Goal: Information Seeking & Learning: Learn about a topic

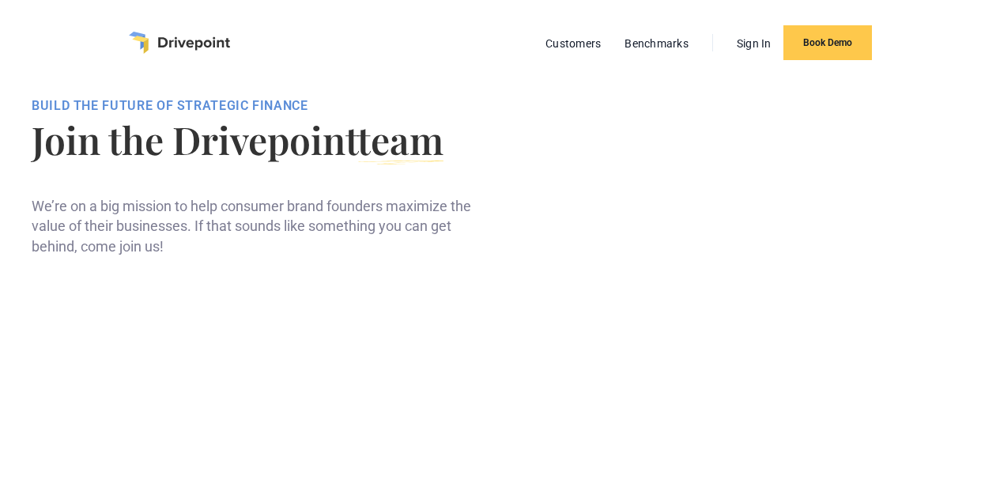
click at [471, 158] on h1 "Join the Drivepoint team" at bounding box center [256, 139] width 449 height 38
click at [472, 183] on div at bounding box center [256, 170] width 449 height 25
drag, startPoint x: 472, startPoint y: 198, endPoint x: 492, endPoint y: 247, distance: 53.1
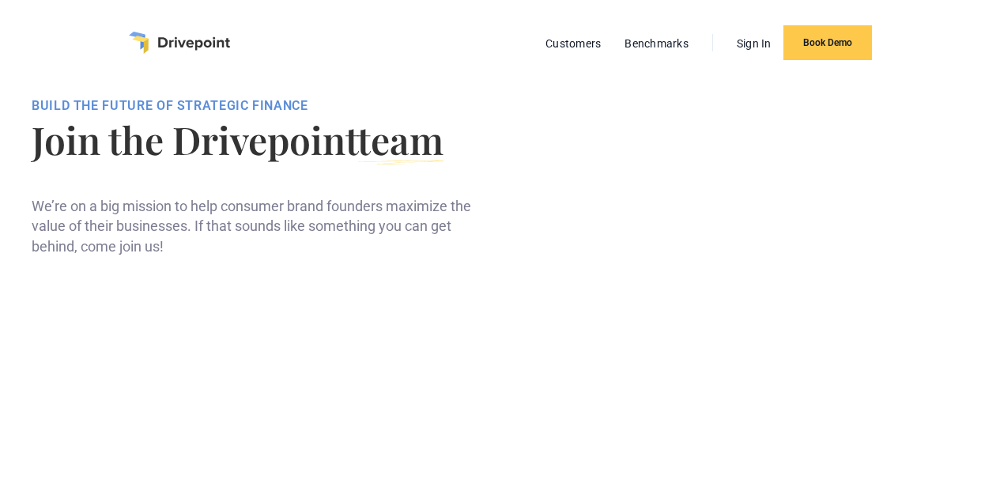
click at [480, 247] on div "BUILD THE FUTURE OF STRATEGIC FINANCE Join the Drivepoint team We’re on a big m…" at bounding box center [256, 177] width 449 height 158
click at [576, 256] on div "BUILD THE FUTURE OF STRATEGIC FINANCE Join the Drivepoint team We’re on a big m…" at bounding box center [500, 177] width 936 height 158
click at [578, 256] on div "BUILD THE FUTURE OF STRATEGIC FINANCE Join the Drivepoint team We’re on a big m…" at bounding box center [500, 177] width 936 height 158
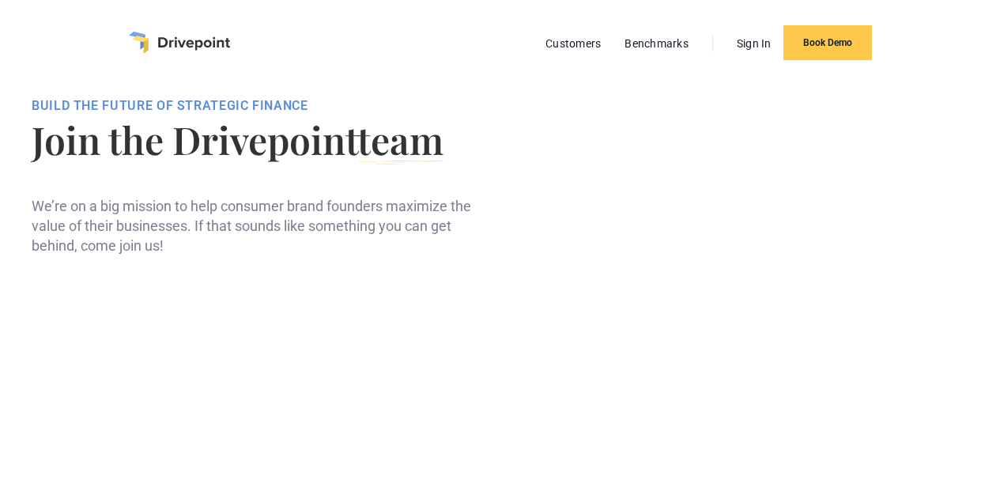
drag, startPoint x: 578, startPoint y: 258, endPoint x: 567, endPoint y: 246, distance: 16.8
click at [590, 256] on div "BUILD THE FUTURE OF STRATEGIC FINANCE Join the Drivepoint team We’re on a big m…" at bounding box center [500, 177] width 936 height 158
click at [571, 252] on div "BUILD THE FUTURE OF STRATEGIC FINANCE Join the Drivepoint team We’re on a big m…" at bounding box center [500, 177] width 936 height 158
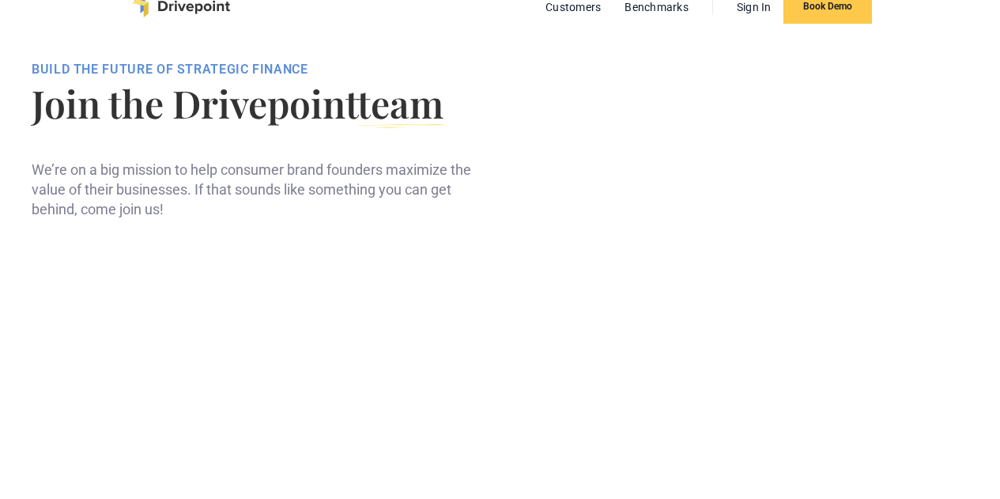
click at [533, 212] on div "BUILD THE FUTURE OF STRATEGIC FINANCE Join the Drivepoint team We’re on a big m…" at bounding box center [500, 141] width 936 height 158
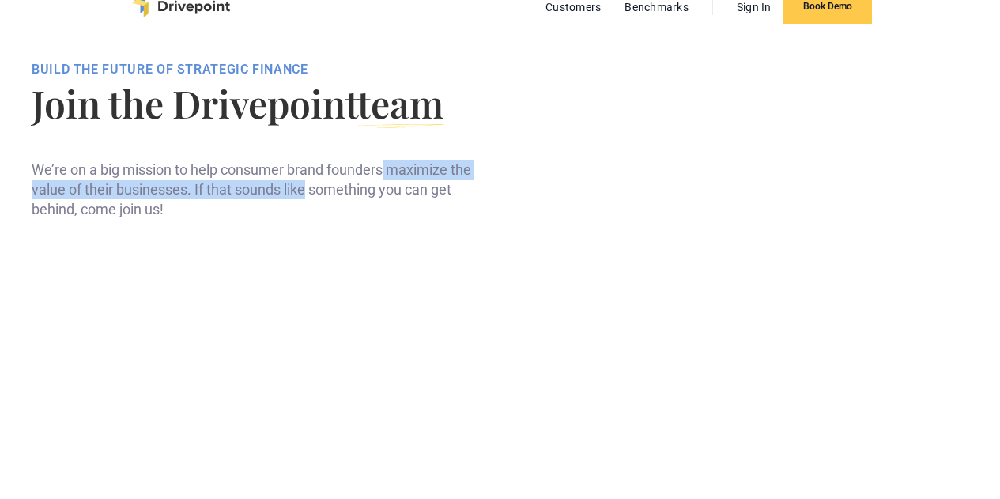
drag, startPoint x: 533, startPoint y: 212, endPoint x: 525, endPoint y: 233, distance: 23.0
click at [525, 220] on div "BUILD THE FUTURE OF STRATEGIC FINANCE Join the Drivepoint team We’re on a big m…" at bounding box center [500, 141] width 936 height 158
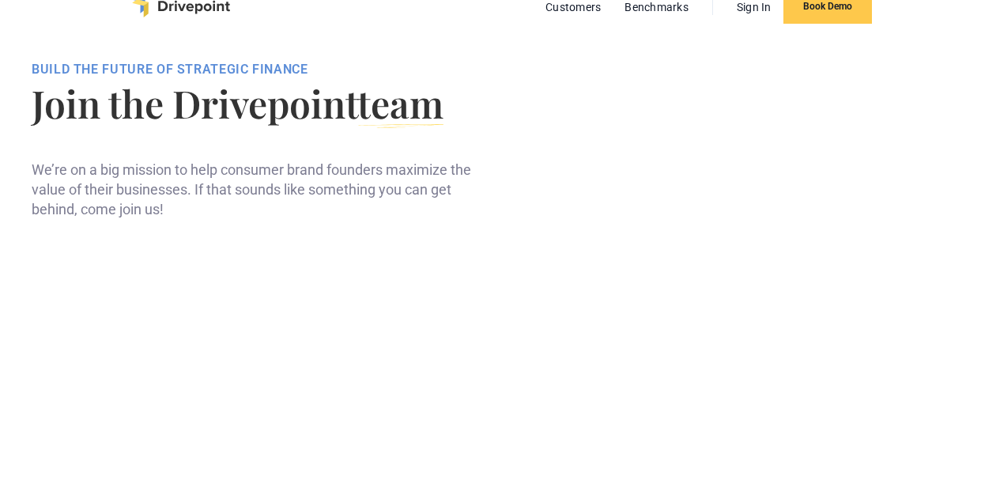
click at [568, 220] on div "BUILD THE FUTURE OF STRATEGIC FINANCE Join the Drivepoint team We’re on a big m…" at bounding box center [500, 141] width 936 height 158
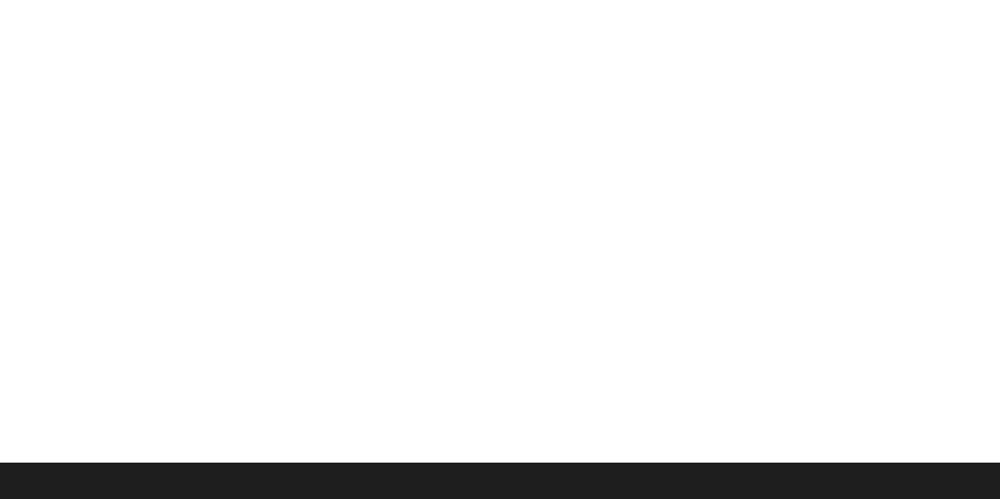
scroll to position [612, 0]
